Goal: Use online tool/utility: Utilize a website feature to perform a specific function

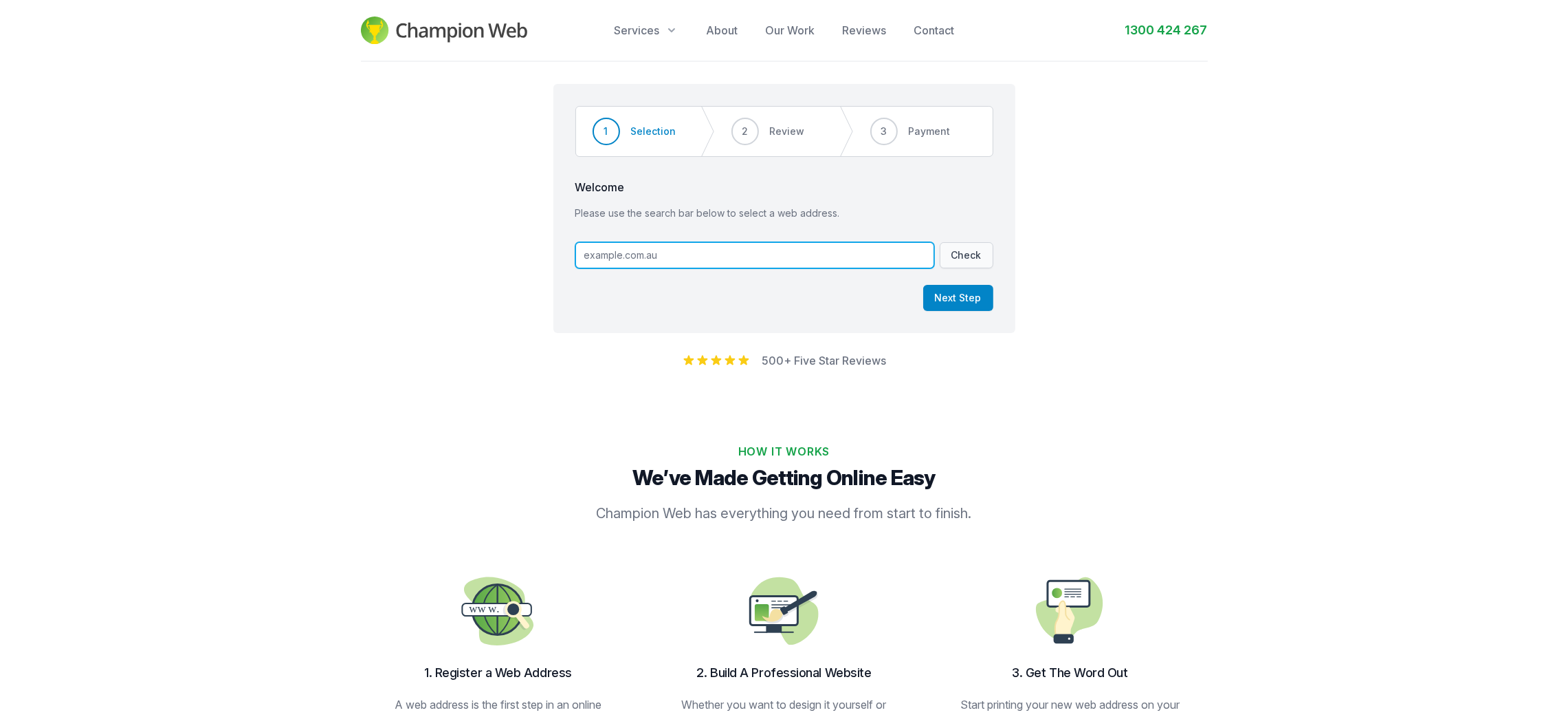
click at [694, 262] on input "text" at bounding box center [755, 255] width 359 height 26
paste input "takumitattoo.com.au"
type input "takumitattoo.com.au"
click at [979, 258] on button "Check" at bounding box center [966, 255] width 54 height 26
drag, startPoint x: 0, startPoint y: 0, endPoint x: 680, endPoint y: 246, distance: 723.1
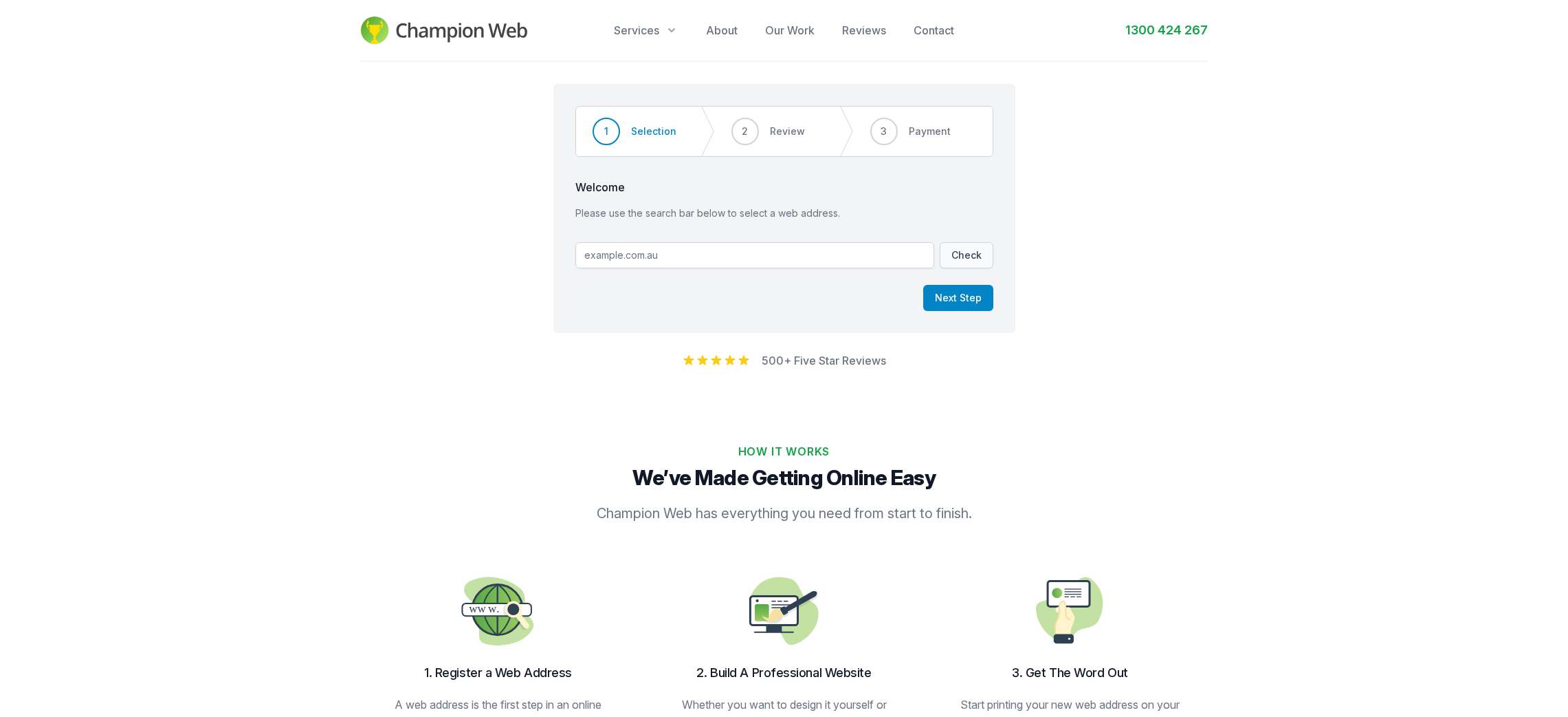
click at [689, 233] on div "Step 1 of 3 Step 1 Step 2 Step 3 1 Selection 2 Review 3 Payment Welcome Please …" at bounding box center [785, 208] width 462 height 249
click at [680, 246] on input "text" at bounding box center [755, 255] width 359 height 26
paste input "narrabriaesthetics.com.au"
type input "narrabriaesthetics.com.au"
click at [983, 253] on button "Check" at bounding box center [966, 255] width 54 height 26
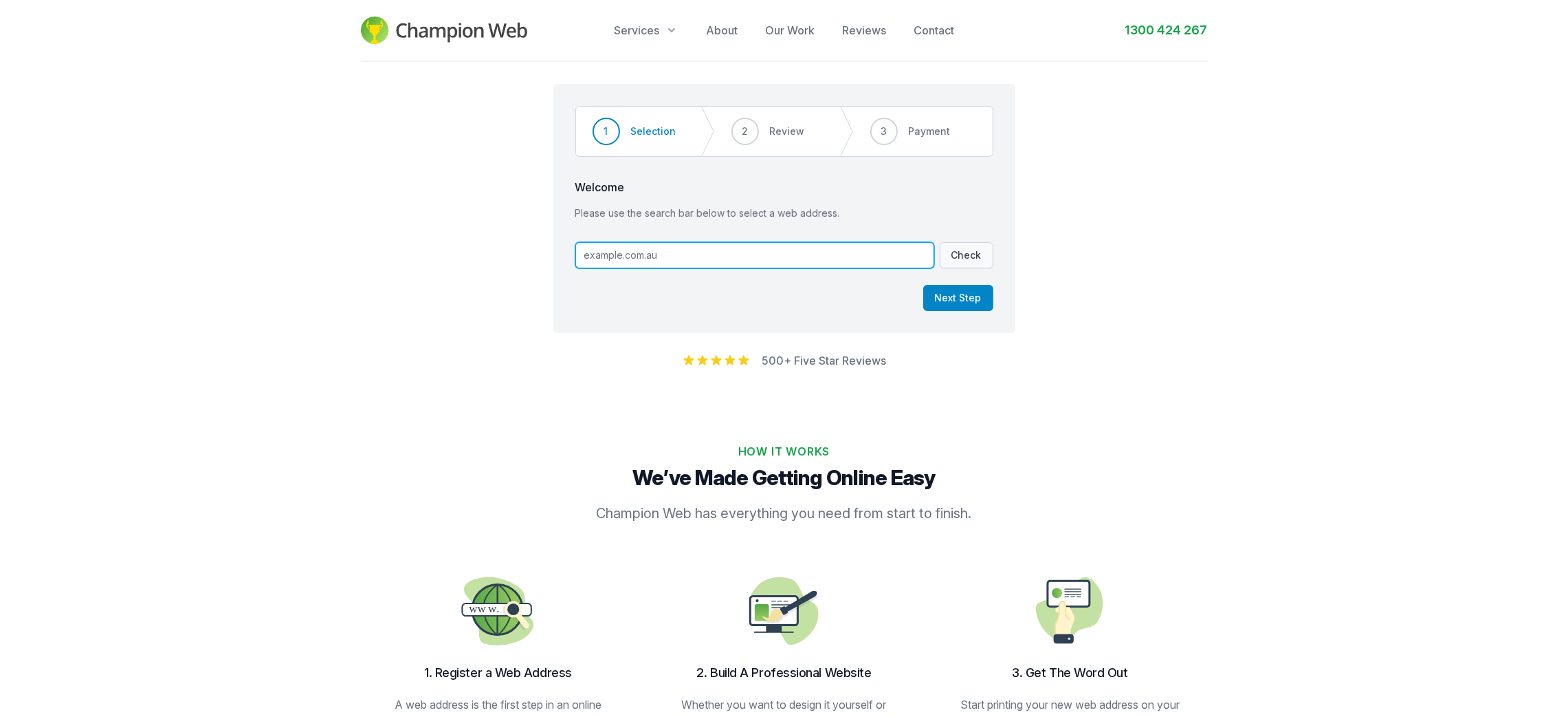
click at [749, 266] on input "text" at bounding box center [755, 255] width 359 height 26
paste input "[DOMAIN_NAME]"
click at [954, 255] on button "Check" at bounding box center [966, 255] width 54 height 26
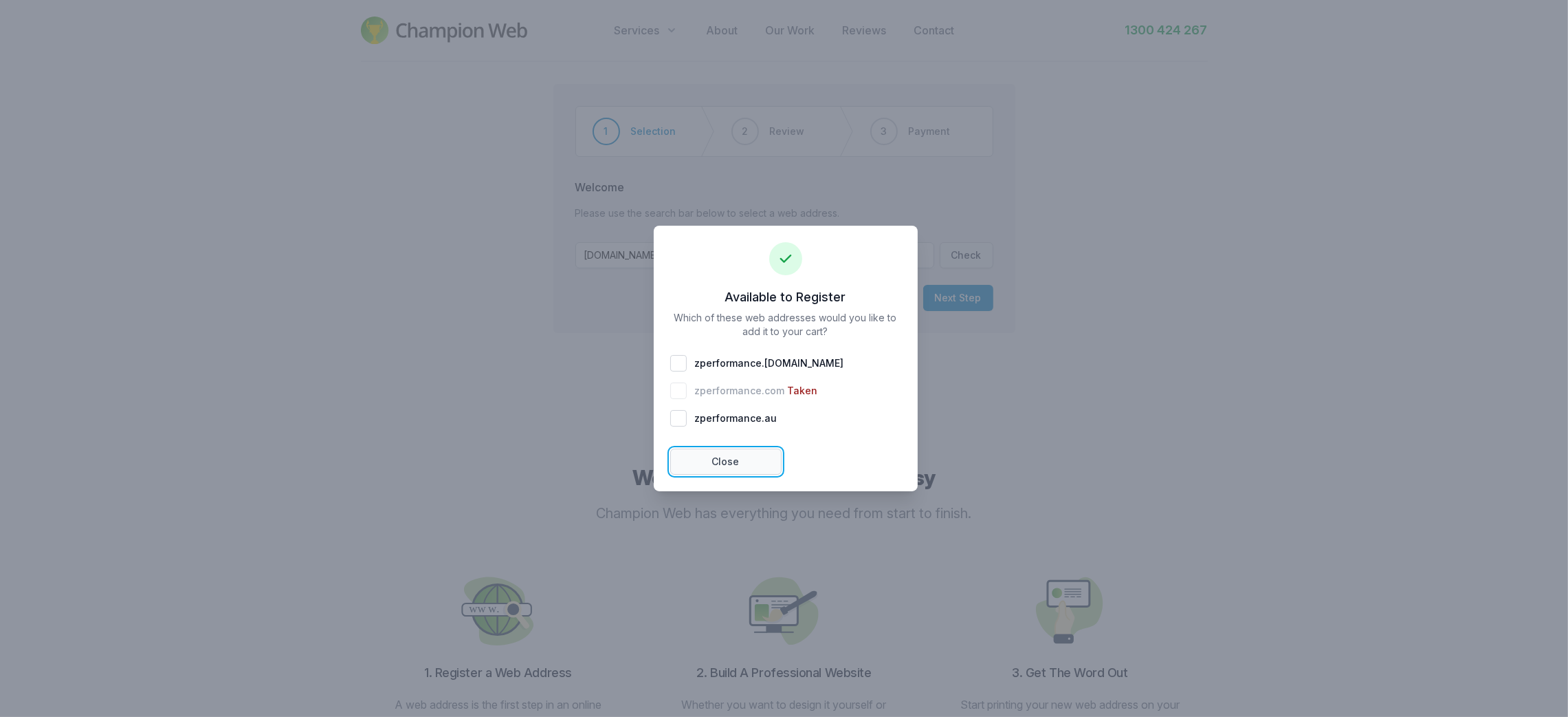
click at [758, 463] on button "Close" at bounding box center [726, 462] width 112 height 26
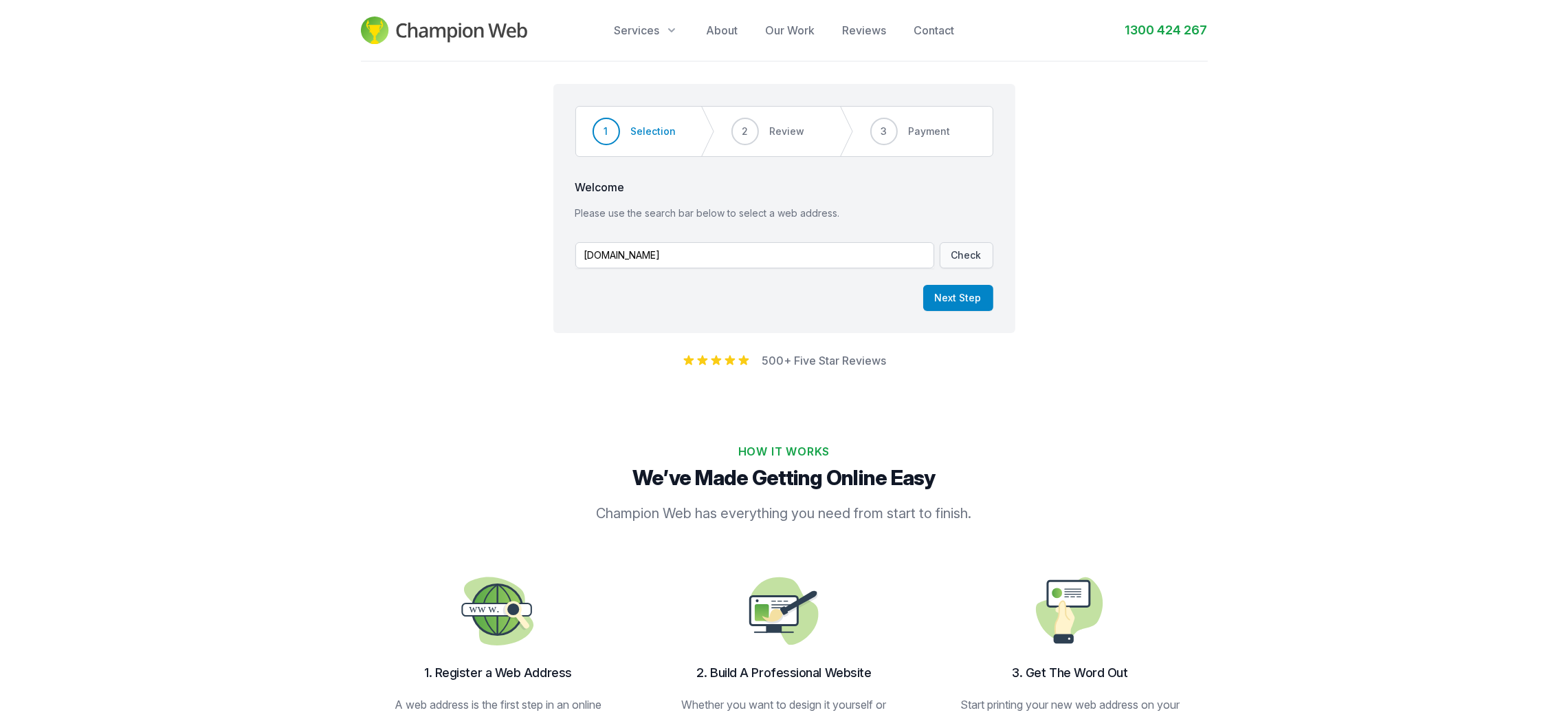
click at [705, 238] on div "Step 1 of 3 Step 1 Step 2 Step 3 1 Selection 2 Review 3 Payment Welcome Please …" at bounding box center [785, 208] width 462 height 249
click at [702, 251] on input "[DOMAIN_NAME]" at bounding box center [755, 255] width 359 height 26
click at [700, 251] on input "[DOMAIN_NAME]" at bounding box center [755, 255] width 359 height 26
paste input "[DOMAIN_NAME]"
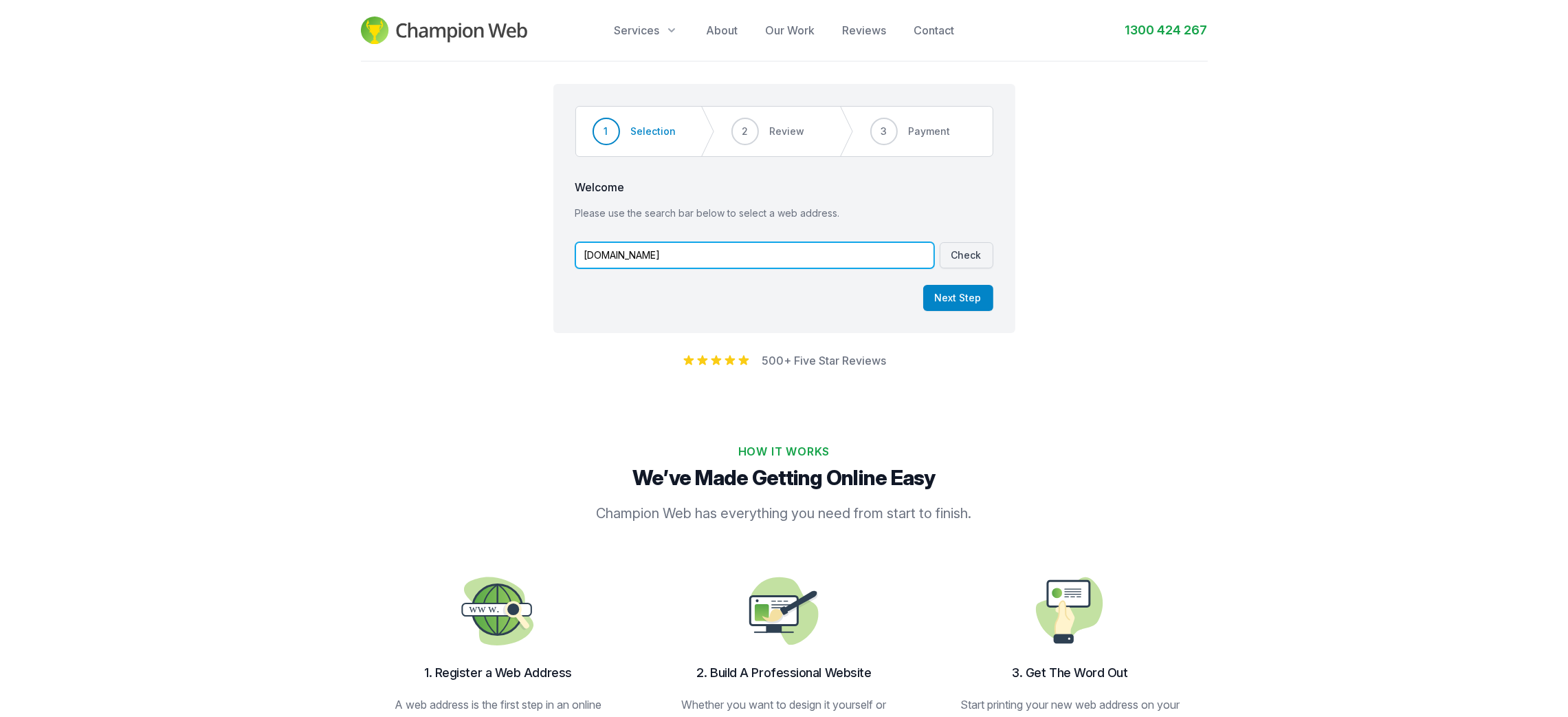
type input "[DOMAIN_NAME]"
click at [965, 251] on button "Check" at bounding box center [966, 255] width 54 height 26
